Goal: Ask a question

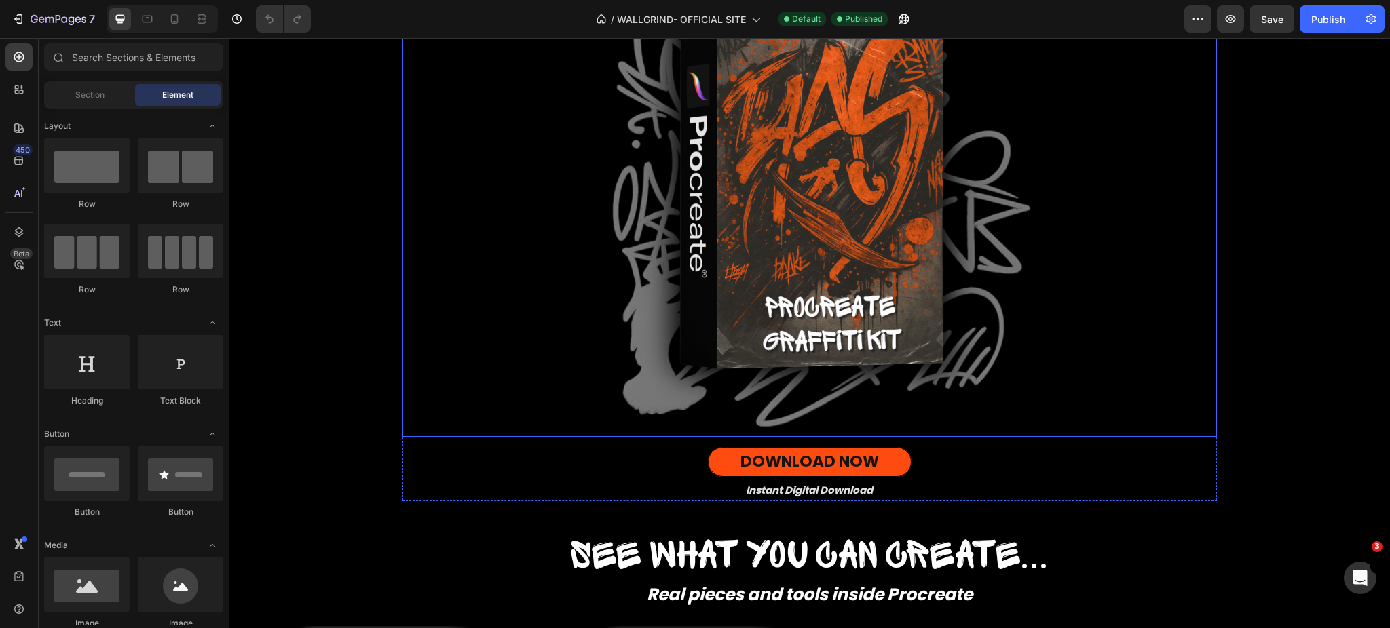
scroll to position [983, 0]
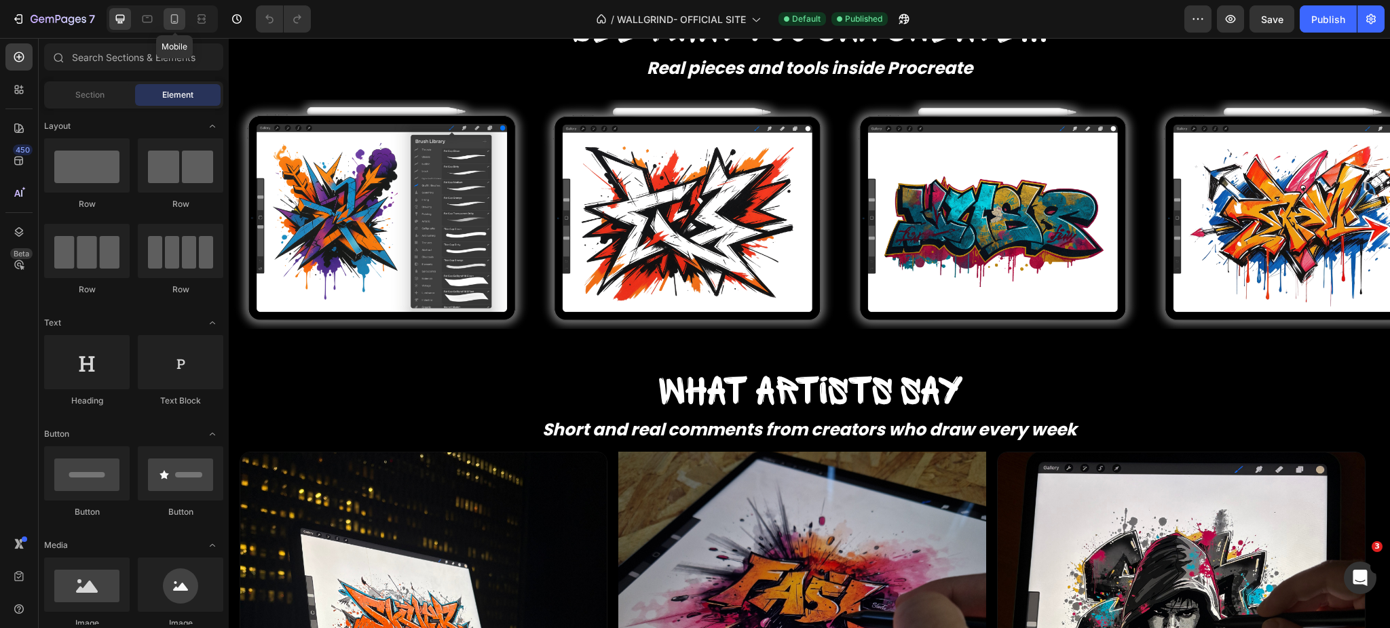
click at [172, 18] on icon at bounding box center [175, 19] width 14 height 14
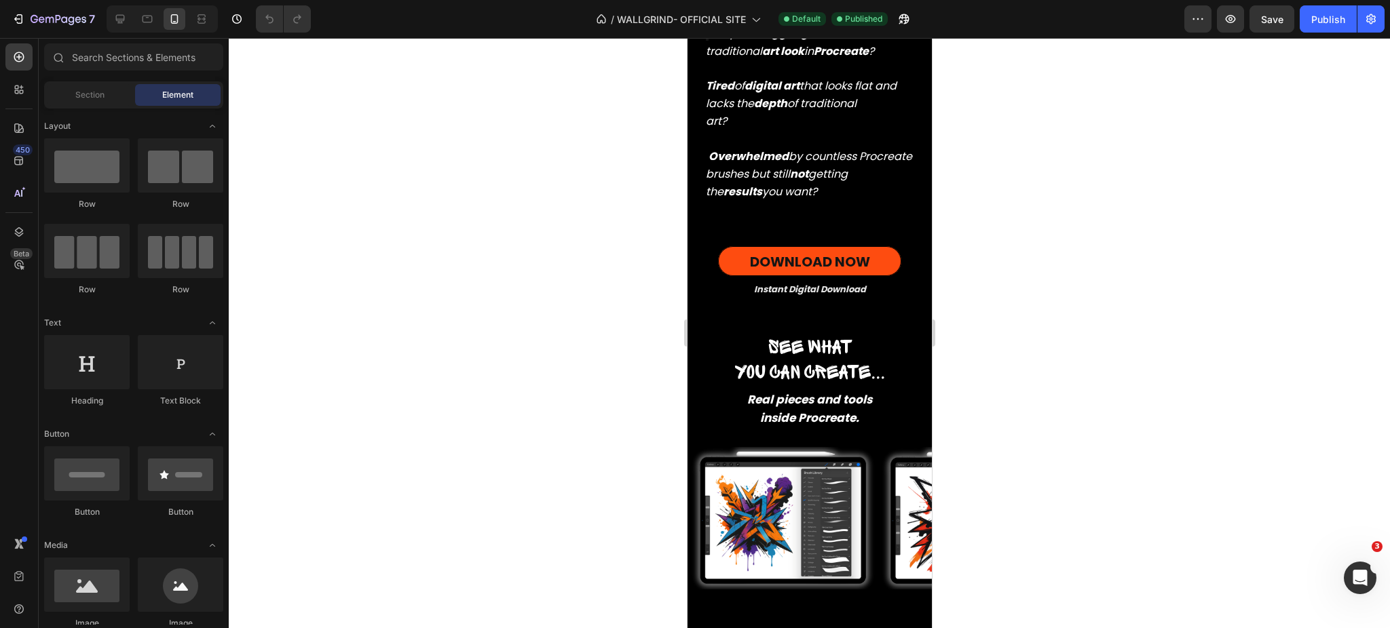
scroll to position [548, 0]
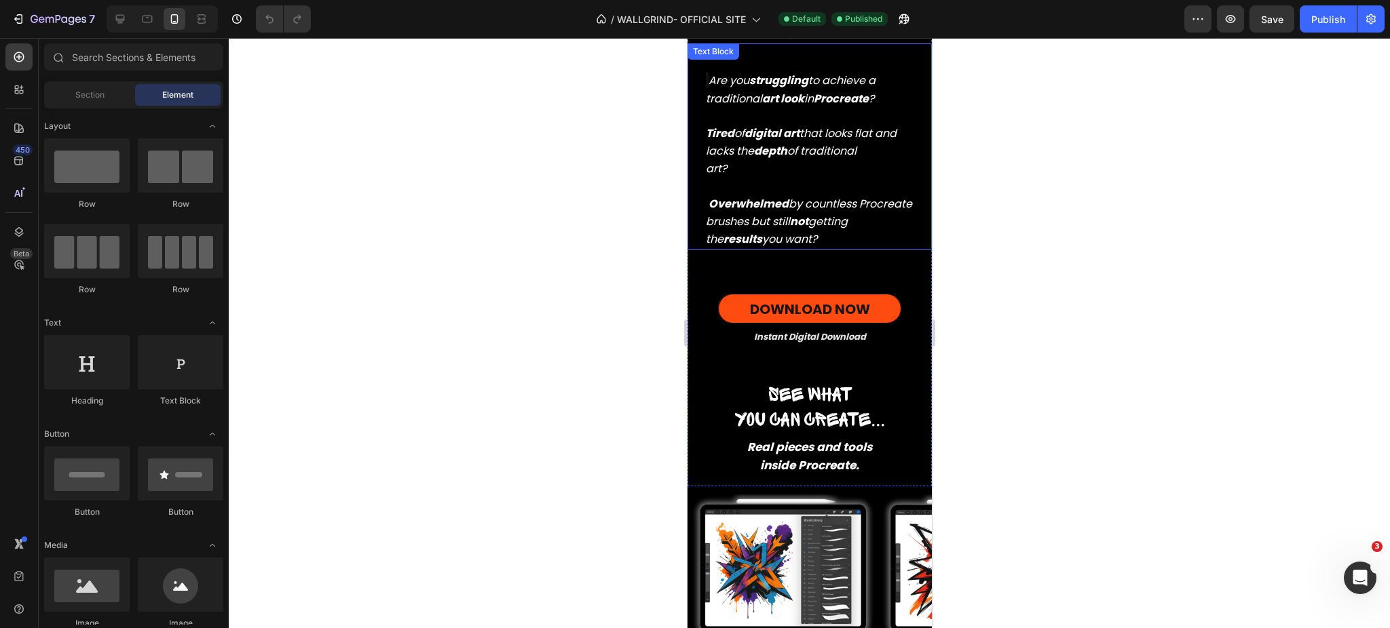
click at [816, 82] on icon "Are you struggling to achieve a traditional art look in Procreate ?" at bounding box center [790, 89] width 170 height 33
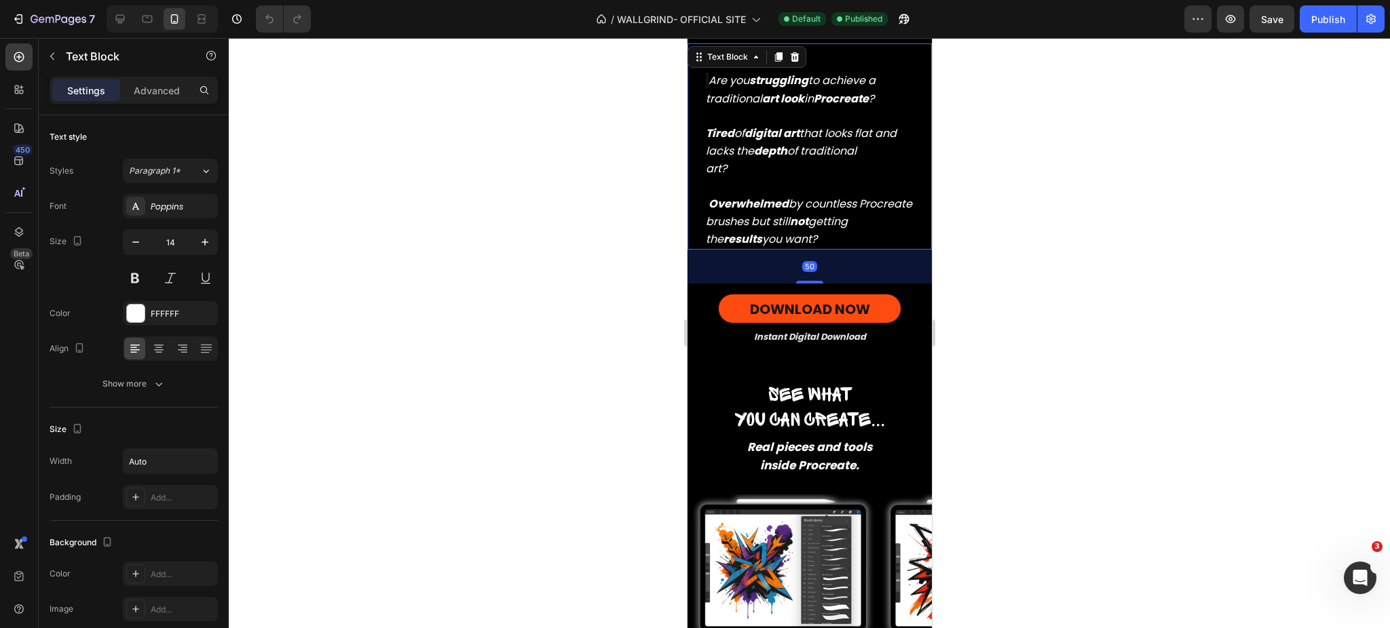
click at [816, 82] on icon "Are you struggling to achieve a traditional art look in Procreate ?" at bounding box center [790, 89] width 170 height 33
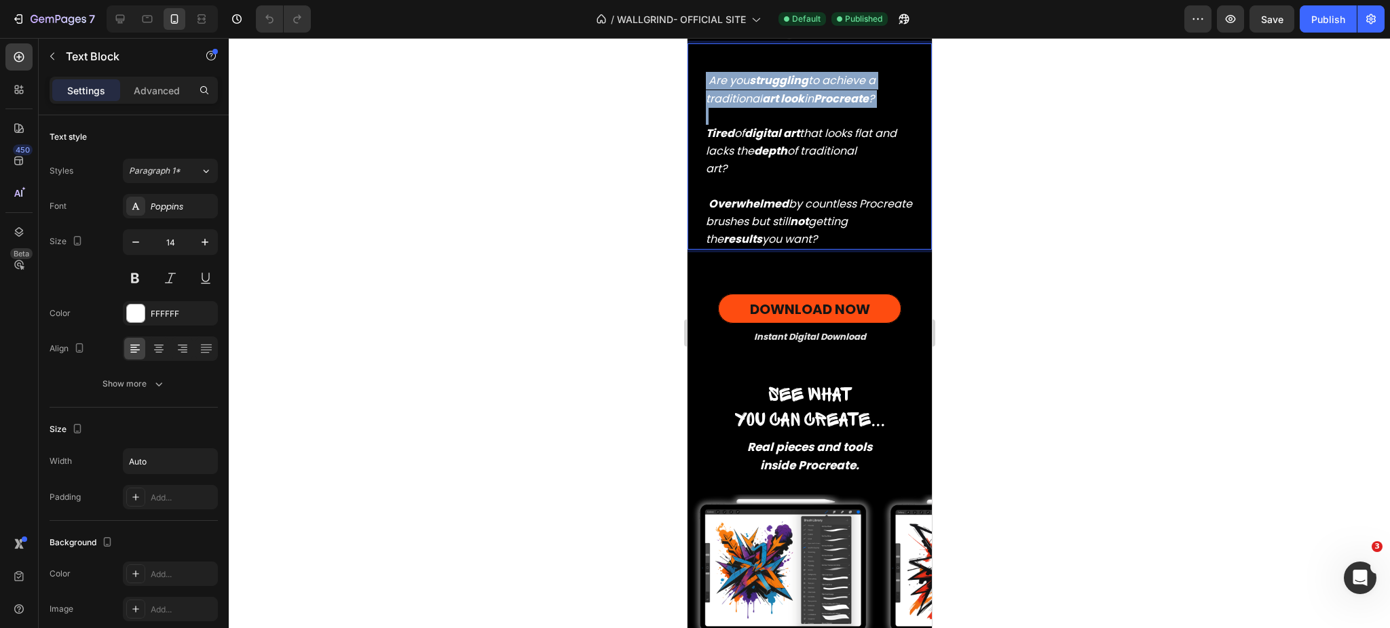
click at [816, 82] on icon "Are you struggling to achieve a traditional art look in Procreate ?" at bounding box center [790, 89] width 170 height 33
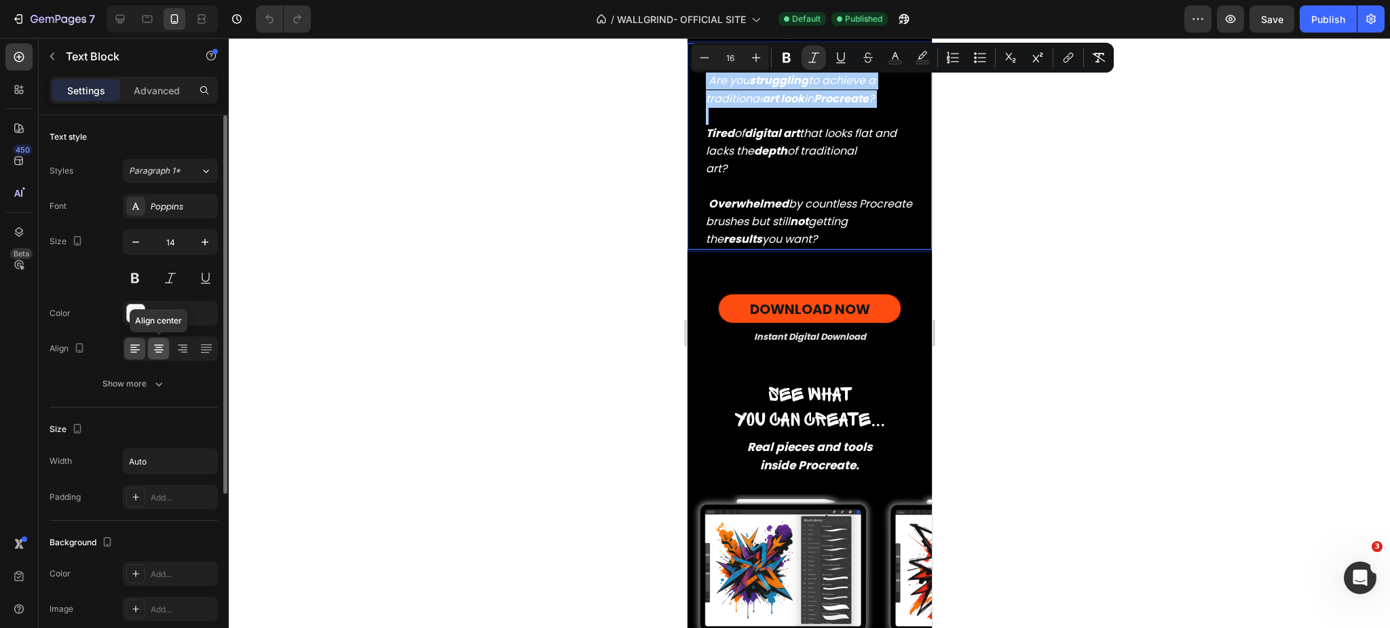
click at [156, 348] on icon at bounding box center [159, 349] width 14 height 14
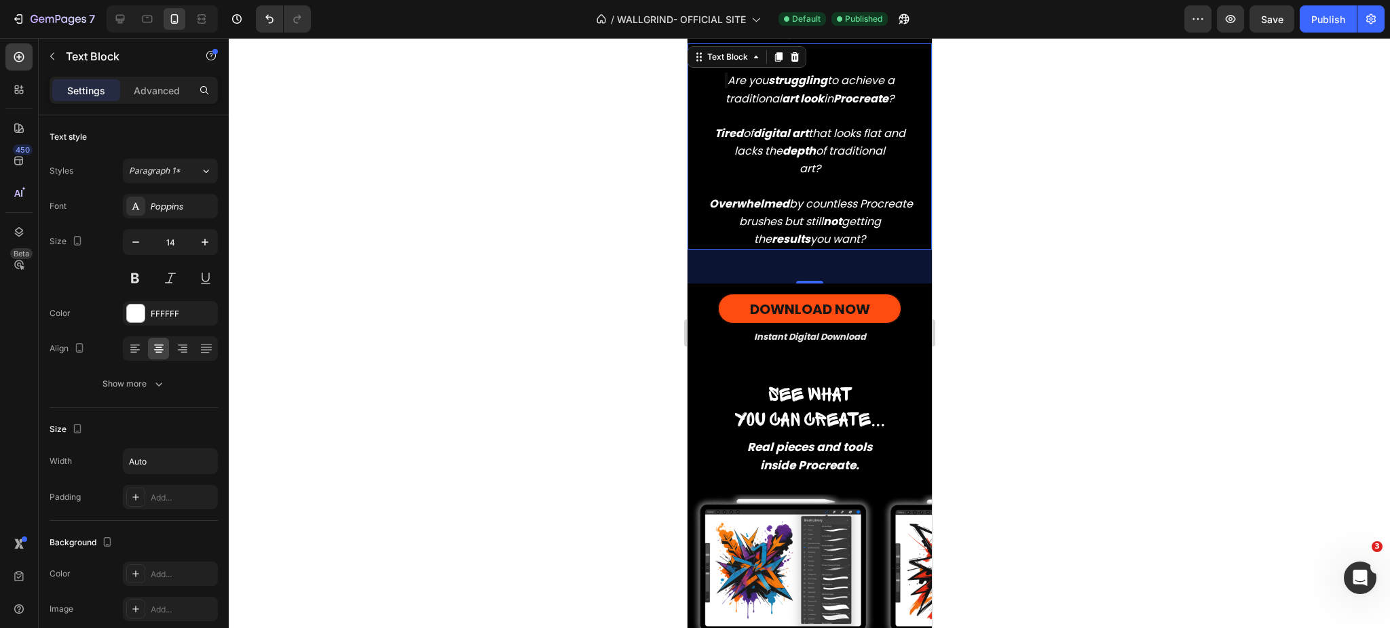
click at [1037, 434] on div at bounding box center [809, 333] width 1161 height 590
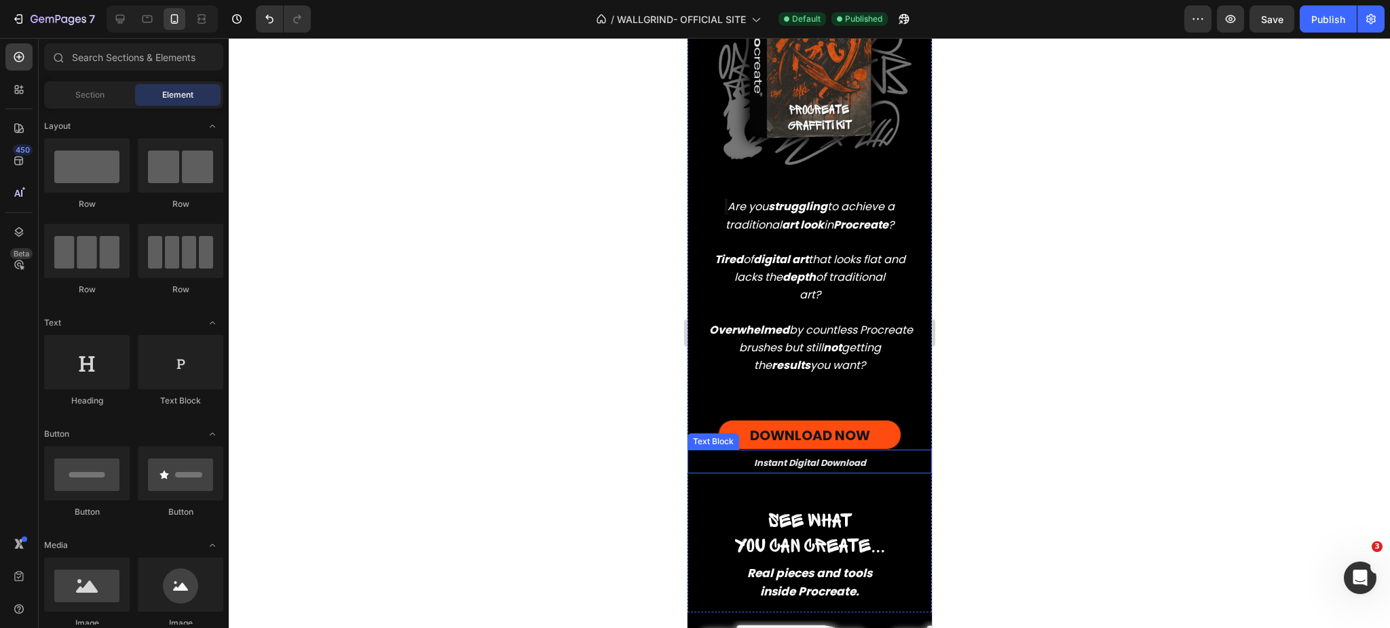
scroll to position [421, 0]
click at [788, 323] on strong "Overwhelmed" at bounding box center [748, 331] width 80 height 16
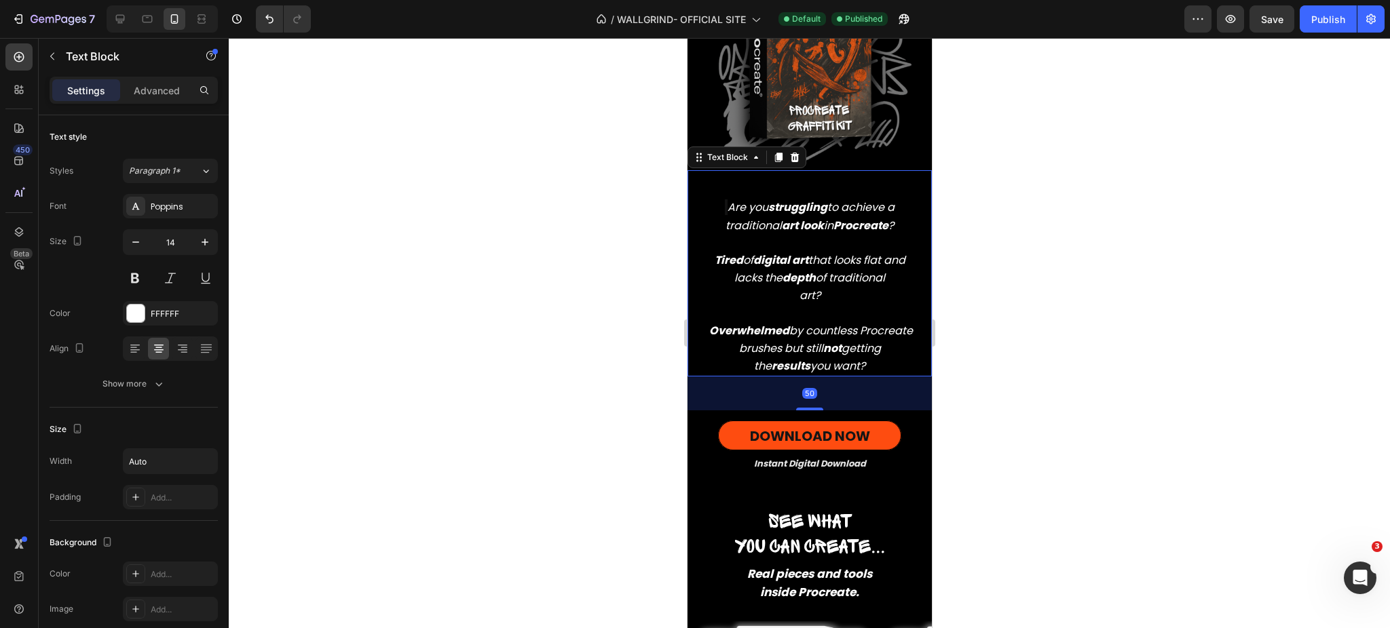
click at [1056, 413] on div at bounding box center [809, 333] width 1161 height 590
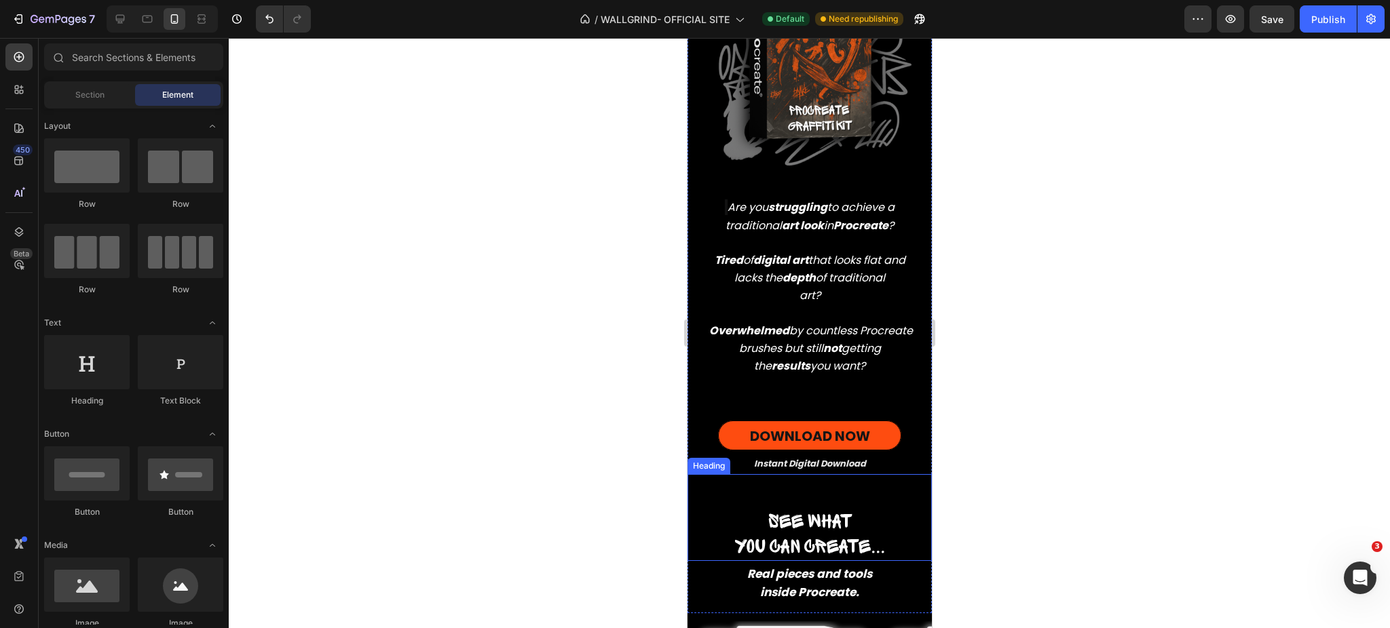
click at [1048, 482] on div at bounding box center [809, 333] width 1161 height 590
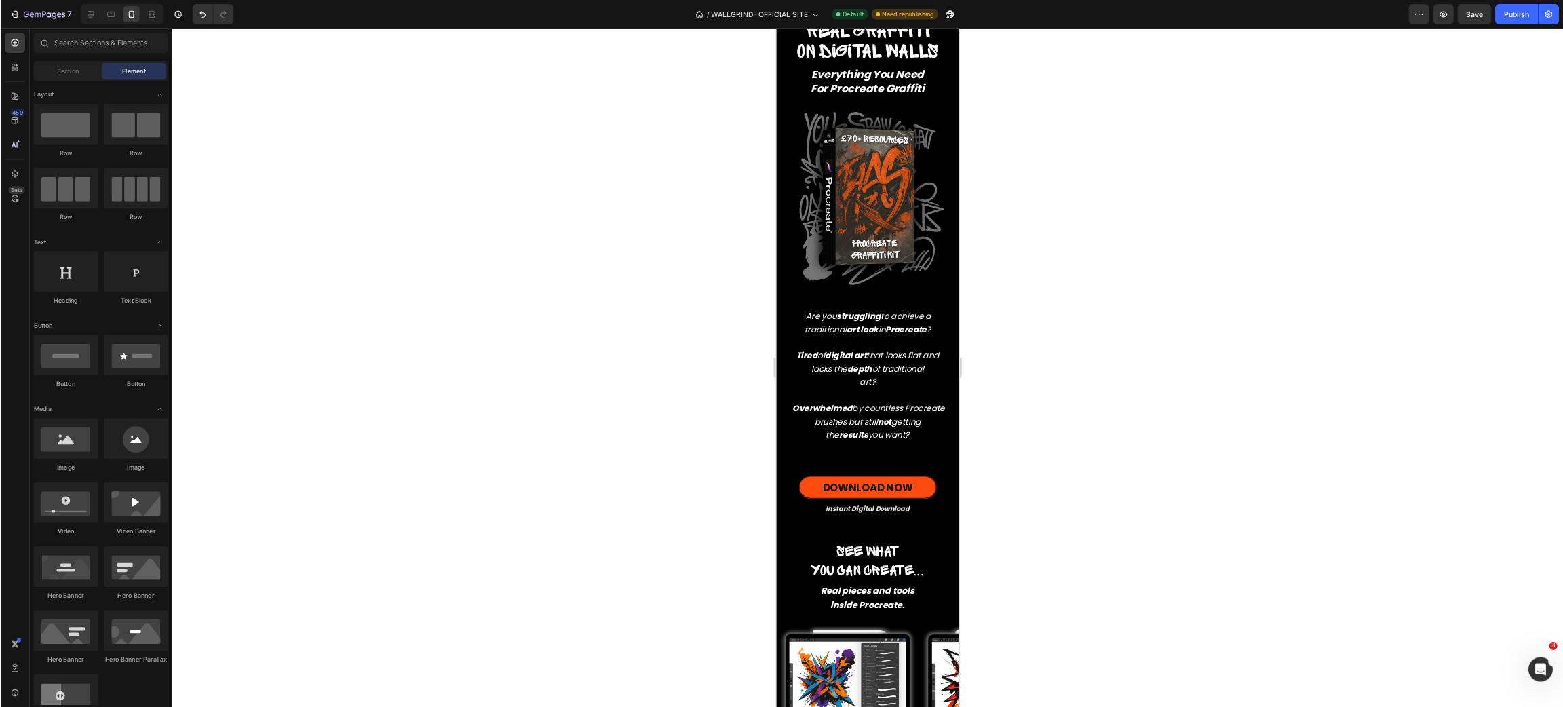
scroll to position [206, 0]
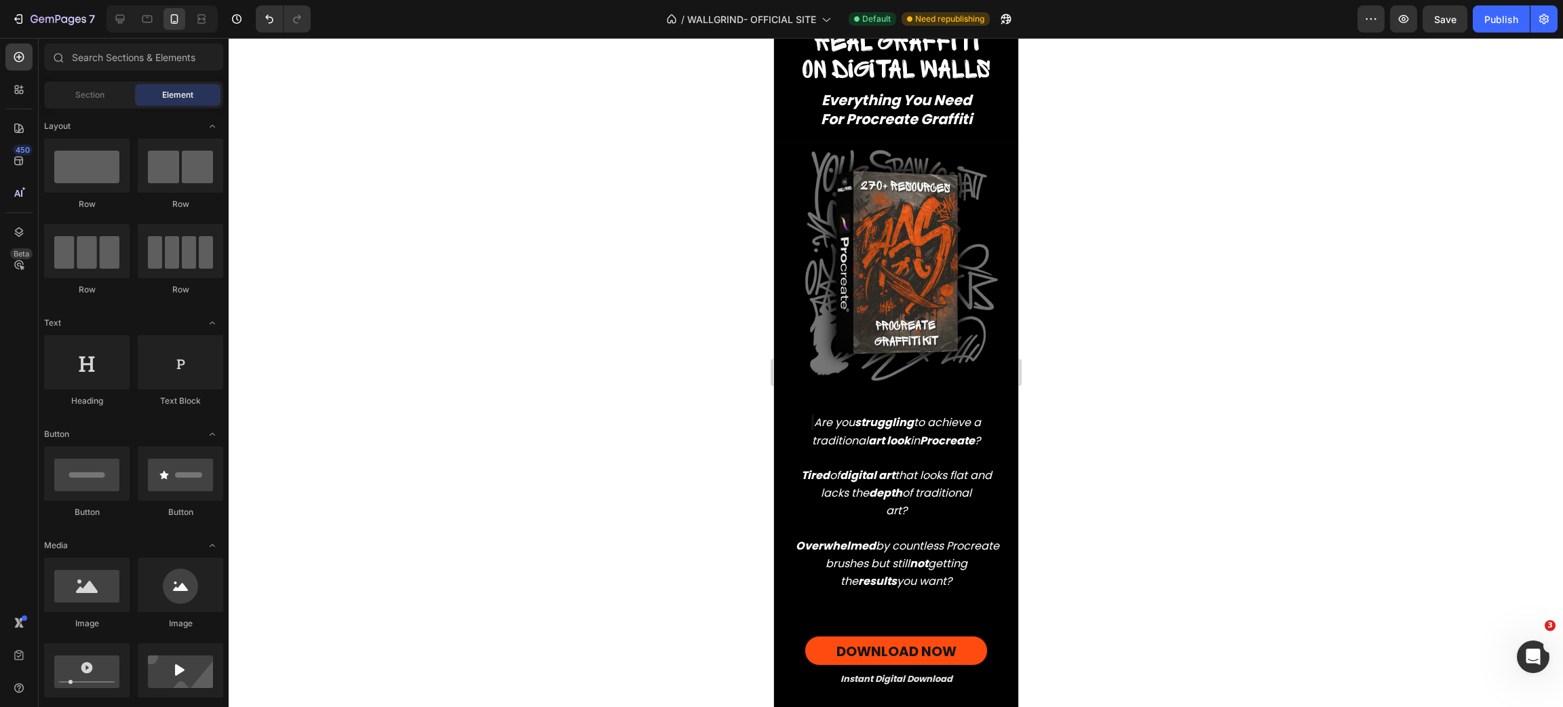
drag, startPoint x: 1388, startPoint y: 1, endPoint x: 1138, endPoint y: 425, distance: 492.1
click at [1138, 425] on div at bounding box center [896, 372] width 1335 height 669
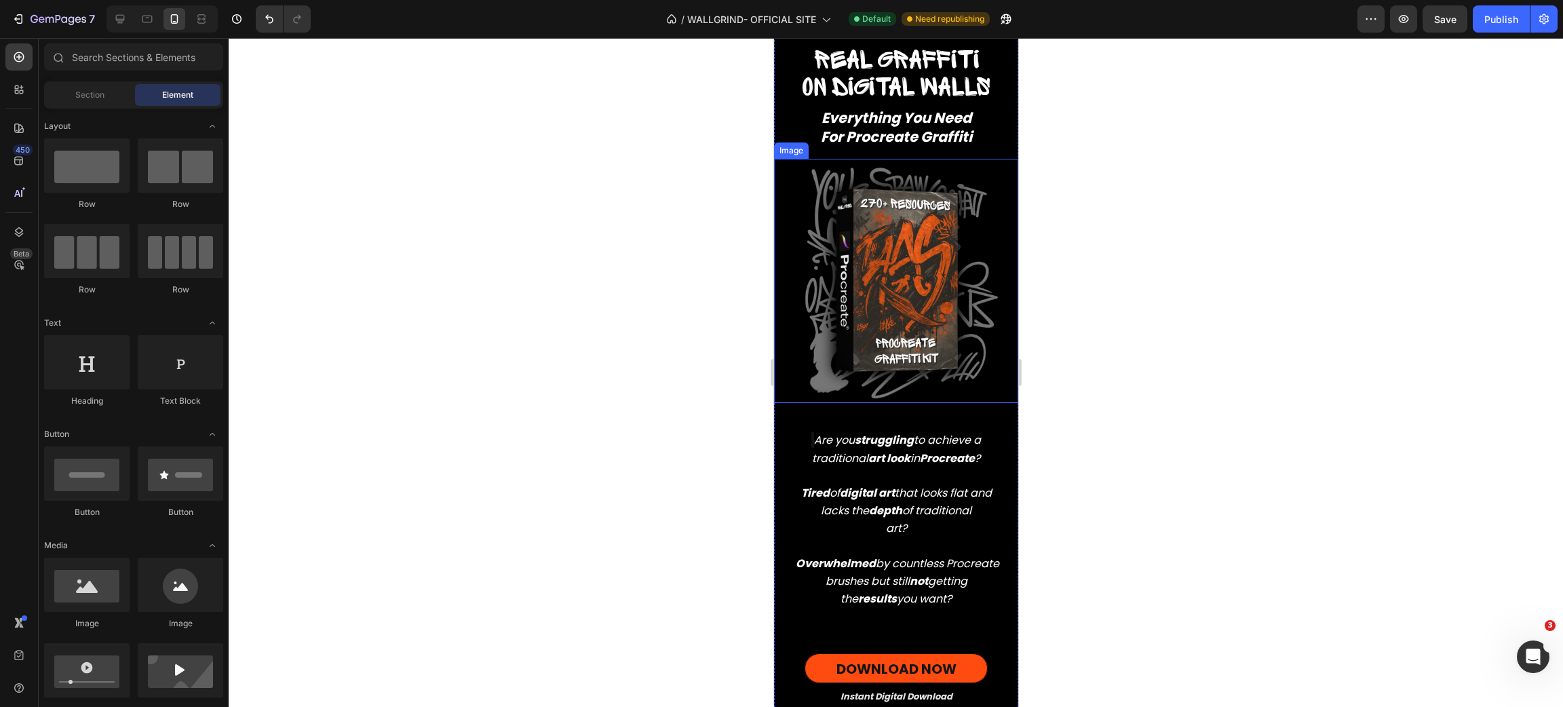
scroll to position [189, 0]
click at [1227, 415] on div at bounding box center [896, 372] width 1335 height 669
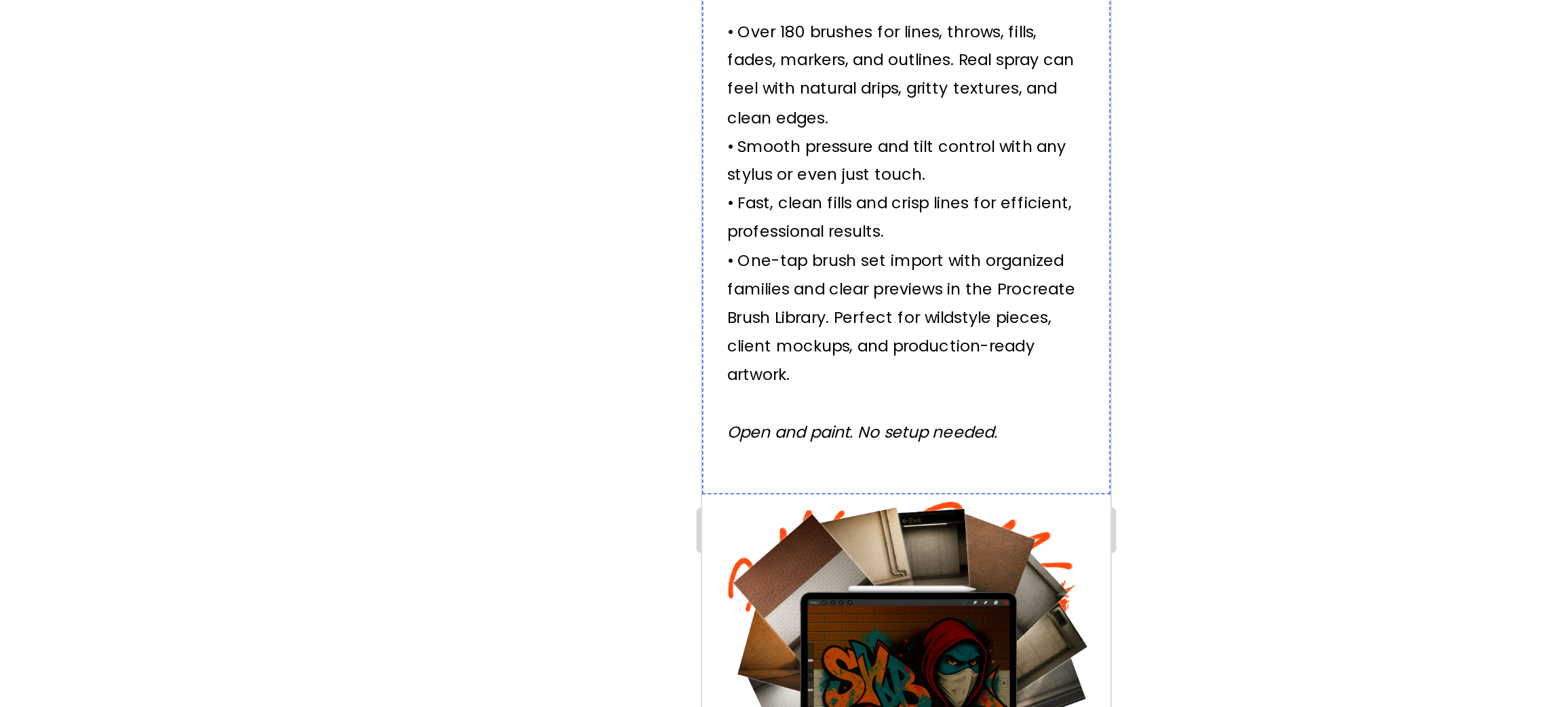
scroll to position [2257, 0]
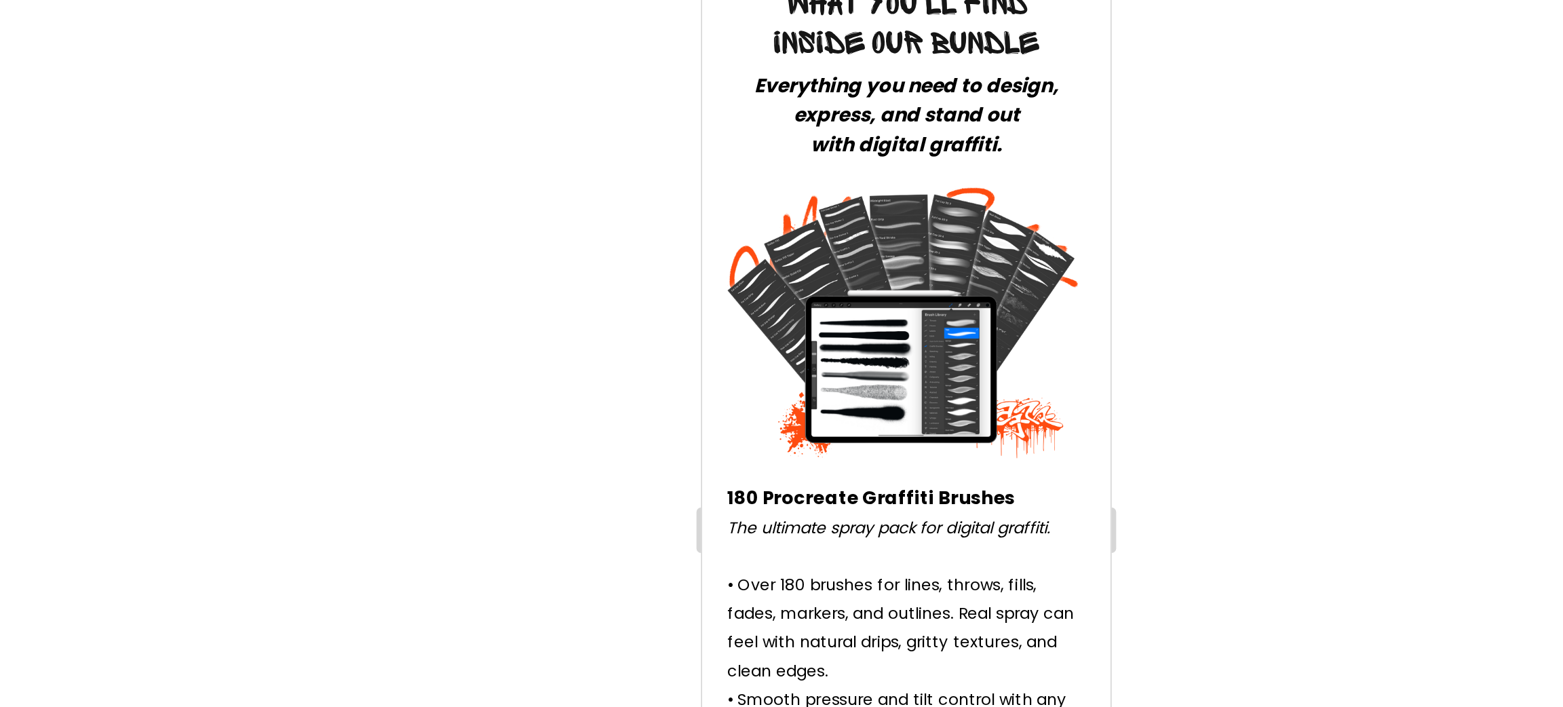
click at [1201, 191] on div at bounding box center [896, 372] width 1335 height 669
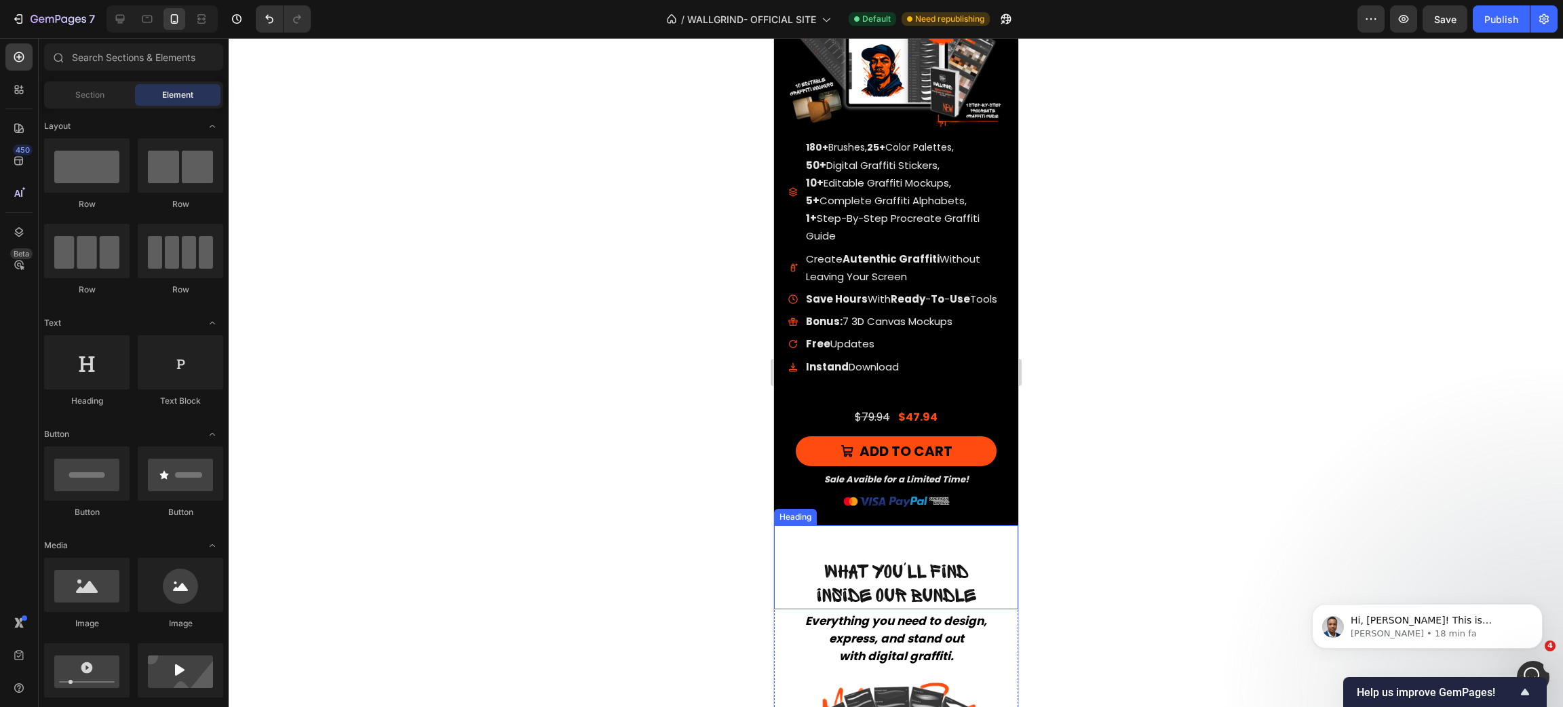
scroll to position [1983, 0]
